Goal: Use online tool/utility

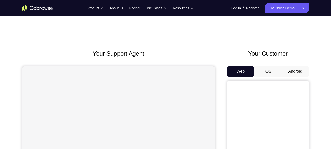
click at [293, 72] on button "Android" at bounding box center [294, 71] width 27 height 10
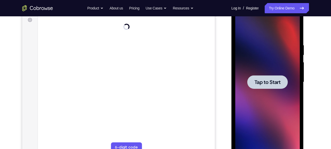
click at [269, 80] on span "Tap to Start" at bounding box center [267, 82] width 26 height 5
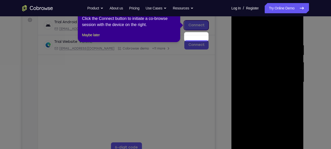
scroll to position [65, 0]
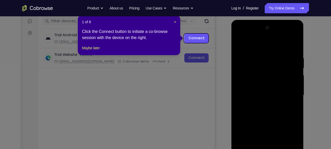
click at [176, 23] on div "1 of 8 × Click the Connect button to initiate a co-browse session with the devi…" at bounding box center [129, 35] width 102 height 40
click at [175, 23] on span "×" at bounding box center [175, 22] width 2 height 4
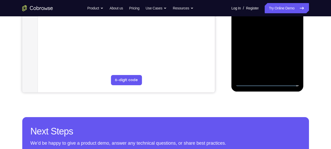
scroll to position [146, 0]
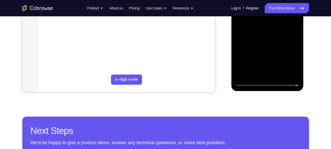
click at [266, 83] on div at bounding box center [267, 14] width 64 height 143
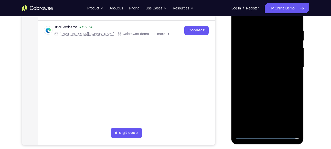
scroll to position [92, 0]
click at [287, 111] on div at bounding box center [267, 67] width 64 height 143
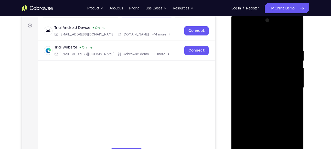
scroll to position [72, 0]
click at [256, 38] on div at bounding box center [267, 87] width 64 height 143
click at [289, 87] on div at bounding box center [267, 87] width 64 height 143
click at [262, 96] on div at bounding box center [267, 87] width 64 height 143
click at [274, 84] on div at bounding box center [267, 87] width 64 height 143
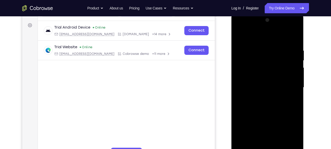
click at [274, 75] on div at bounding box center [267, 87] width 64 height 143
click at [269, 88] on div at bounding box center [267, 87] width 64 height 143
click at [265, 104] on div at bounding box center [267, 87] width 64 height 143
click at [271, 110] on div at bounding box center [267, 87] width 64 height 143
click at [286, 110] on div at bounding box center [267, 87] width 64 height 143
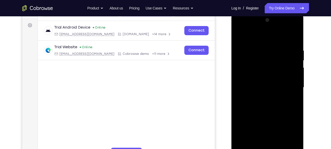
click at [286, 110] on div at bounding box center [267, 87] width 64 height 143
drag, startPoint x: 286, startPoint y: 110, endPoint x: 289, endPoint y: 62, distance: 48.5
click at [289, 62] on div at bounding box center [267, 87] width 64 height 143
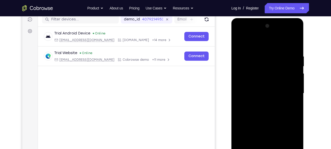
scroll to position [65, 0]
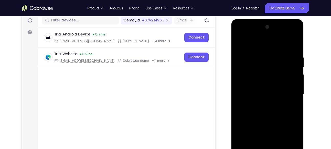
click at [239, 116] on div at bounding box center [267, 94] width 64 height 143
drag, startPoint x: 252, startPoint y: 94, endPoint x: 273, endPoint y: 13, distance: 83.7
click at [273, 19] on html "Online web based iOS Simulators and Android Emulators. Run iPhone, iPad, Mobile…" at bounding box center [267, 95] width 73 height 153
drag, startPoint x: 258, startPoint y: 123, endPoint x: 270, endPoint y: 83, distance: 41.8
click at [270, 83] on div at bounding box center [267, 94] width 64 height 143
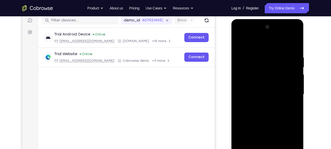
drag, startPoint x: 270, startPoint y: 83, endPoint x: 281, endPoint y: 52, distance: 32.6
click at [281, 52] on div at bounding box center [267, 94] width 64 height 143
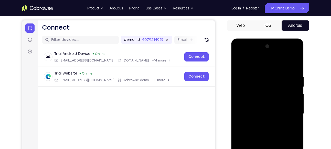
scroll to position [46, 0]
drag, startPoint x: 268, startPoint y: 92, endPoint x: 262, endPoint y: 125, distance: 33.8
click at [262, 125] on div at bounding box center [267, 114] width 64 height 143
drag, startPoint x: 271, startPoint y: 95, endPoint x: 281, endPoint y: 39, distance: 57.4
click at [281, 39] on div at bounding box center [267, 115] width 72 height 152
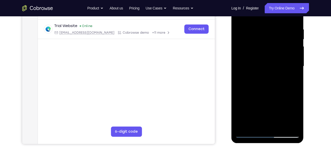
scroll to position [94, 0]
click at [281, 126] on div at bounding box center [267, 66] width 64 height 143
click at [266, 92] on div at bounding box center [267, 66] width 64 height 143
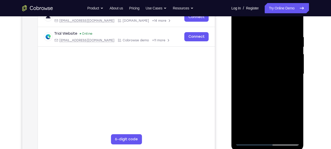
scroll to position [86, 0]
click at [243, 41] on div at bounding box center [267, 74] width 64 height 143
click at [254, 133] on div at bounding box center [267, 74] width 64 height 143
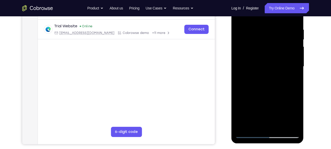
scroll to position [94, 0]
drag, startPoint x: 262, startPoint y: 111, endPoint x: 270, endPoint y: 96, distance: 17.4
click at [270, 96] on div at bounding box center [267, 66] width 64 height 143
click at [275, 109] on div at bounding box center [267, 66] width 64 height 143
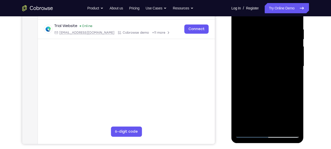
click at [275, 109] on div at bounding box center [267, 66] width 64 height 143
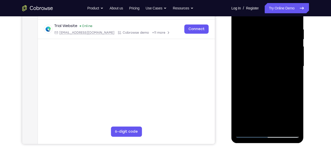
click at [275, 109] on div at bounding box center [267, 66] width 64 height 143
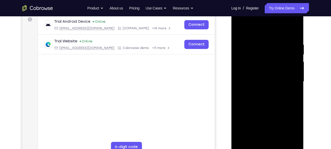
scroll to position [78, 0]
click at [295, 30] on div at bounding box center [267, 81] width 64 height 143
click at [263, 91] on div at bounding box center [267, 81] width 64 height 143
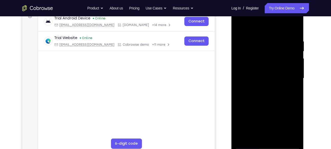
scroll to position [82, 0]
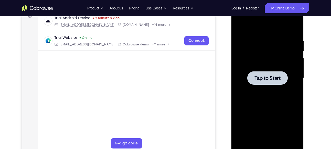
click at [273, 84] on div at bounding box center [267, 78] width 40 height 14
